Goal: Check status: Check status

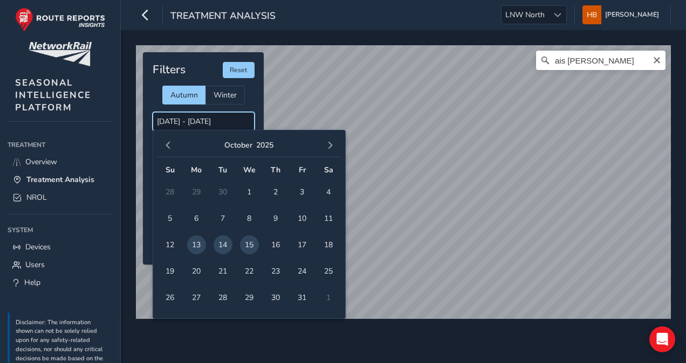
click at [184, 121] on input "[DATE] - [DATE]" at bounding box center [204, 121] width 102 height 19
click at [163, 241] on span "12" at bounding box center [170, 245] width 19 height 19
click at [194, 245] on span "13" at bounding box center [196, 245] width 19 height 19
type input "[DATE] - [DATE]"
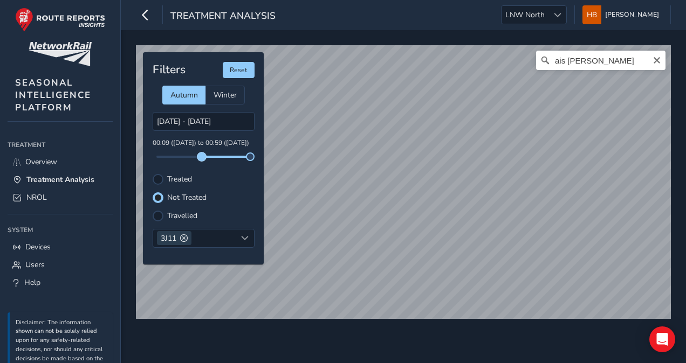
drag, startPoint x: 157, startPoint y: 156, endPoint x: 202, endPoint y: 156, distance: 44.2
click at [202, 156] on span at bounding box center [201, 157] width 9 height 9
click at [183, 237] on span at bounding box center [184, 238] width 8 height 8
